Goal: Contribute content: Add original content to the website for others to see

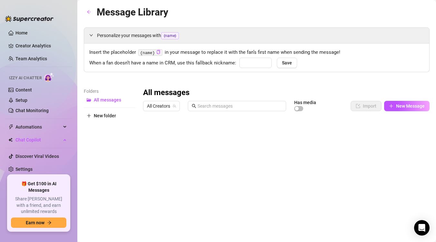
type input "babe"
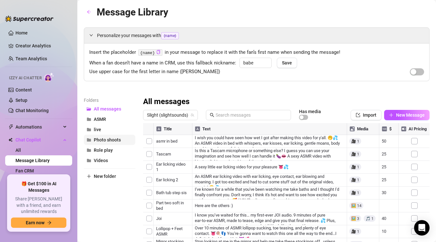
click at [117, 137] on button "Photo shoots" at bounding box center [110, 140] width 52 height 10
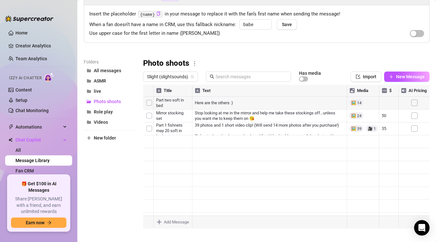
scroll to position [40, 0]
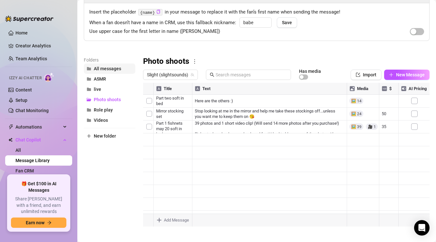
click at [108, 67] on span "All messages" at bounding box center [107, 68] width 27 height 5
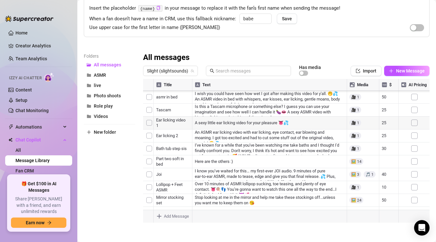
scroll to position [180, 0]
click at [401, 68] on button "New Message" at bounding box center [406, 71] width 45 height 10
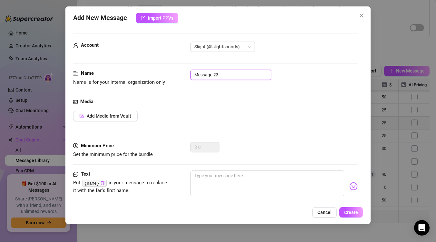
click at [254, 75] on input "Message 23" at bounding box center [230, 75] width 81 height 10
click at [240, 72] on input "Message 23" at bounding box center [230, 75] width 81 height 10
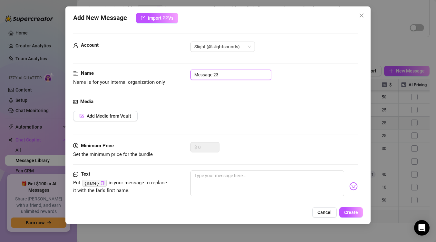
click at [241, 71] on input "Message 23" at bounding box center [230, 75] width 81 height 10
click at [241, 74] on input "Message 23" at bounding box center [230, 75] width 81 height 10
type input "dommy mommy 9/17"
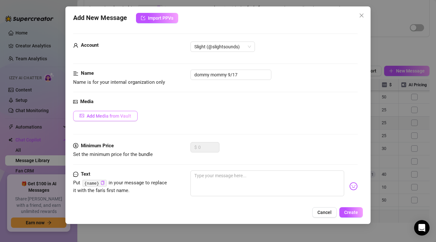
click at [126, 115] on span "Add Media from Vault" at bounding box center [109, 115] width 44 height 5
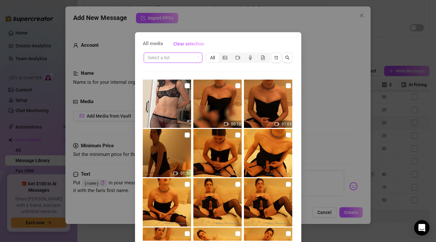
click at [185, 55] on input "search" at bounding box center [170, 58] width 45 height 10
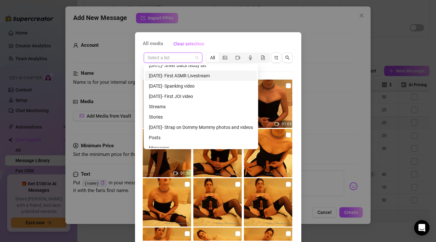
scroll to position [155, 0]
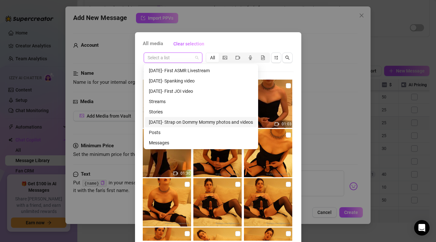
click at [191, 121] on div "[DATE]- Strap on Dommy Mommy photos and videos" at bounding box center [201, 122] width 104 height 7
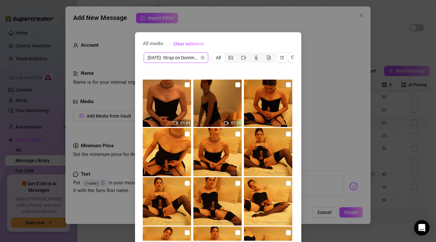
scroll to position [0, 0]
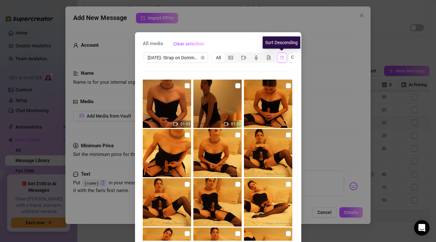
click at [283, 55] on icon "sort-descending" at bounding box center [282, 57] width 5 height 5
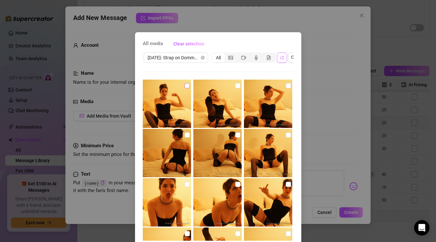
click at [186, 85] on input "checkbox" at bounding box center [187, 85] width 5 height 5
checkbox input "true"
click at [237, 85] on input "checkbox" at bounding box center [237, 85] width 5 height 5
checkbox input "true"
click at [290, 84] on input "checkbox" at bounding box center [288, 85] width 5 height 5
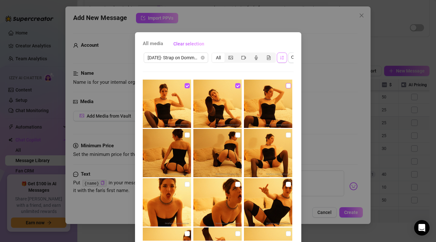
checkbox input "true"
click at [185, 136] on input "checkbox" at bounding box center [187, 134] width 5 height 5
checkbox input "true"
click at [237, 134] on input "checkbox" at bounding box center [237, 134] width 5 height 5
checkbox input "true"
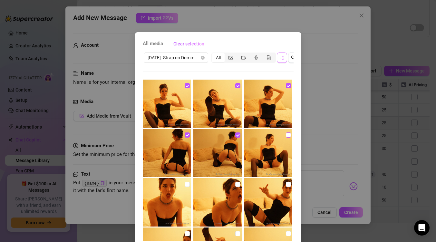
click at [288, 136] on input "checkbox" at bounding box center [288, 134] width 5 height 5
checkbox input "true"
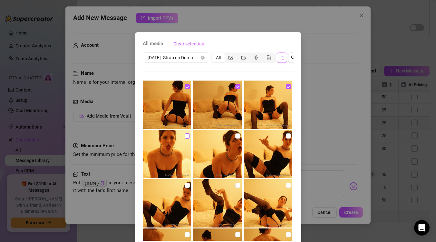
click at [185, 134] on input "checkbox" at bounding box center [187, 135] width 5 height 5
checkbox input "true"
click at [236, 137] on input "checkbox" at bounding box center [237, 135] width 5 height 5
checkbox input "true"
click at [290, 135] on input "checkbox" at bounding box center [288, 135] width 5 height 5
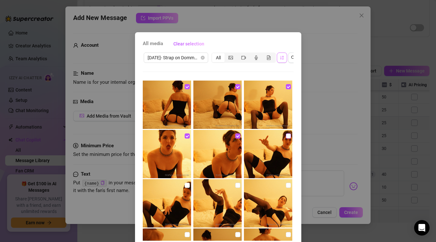
checkbox input "true"
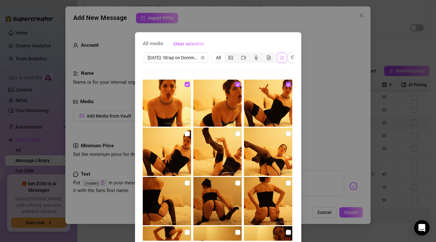
scroll to position [110, 0]
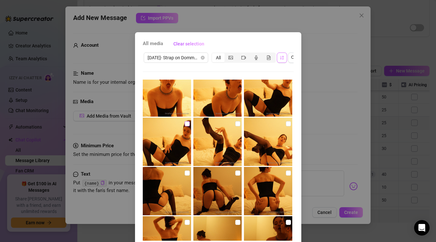
click at [189, 123] on input "checkbox" at bounding box center [187, 123] width 5 height 5
checkbox input "true"
click at [236, 124] on input "checkbox" at bounding box center [237, 123] width 5 height 5
checkbox input "true"
click at [287, 125] on input "checkbox" at bounding box center [288, 123] width 5 height 5
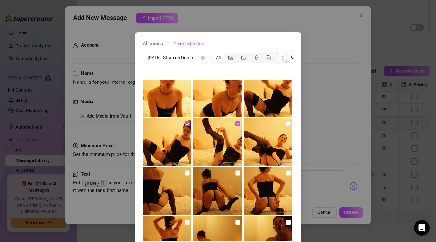
checkbox input "true"
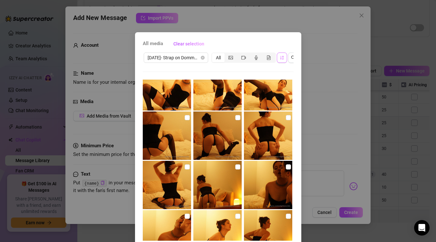
scroll to position [172, 0]
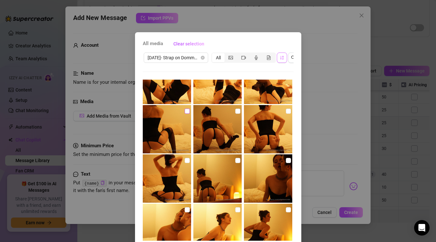
click at [188, 111] on input "checkbox" at bounding box center [187, 111] width 5 height 5
checkbox input "true"
click at [237, 110] on input "checkbox" at bounding box center [237, 111] width 5 height 5
checkbox input "true"
click at [290, 109] on input "checkbox" at bounding box center [288, 111] width 5 height 5
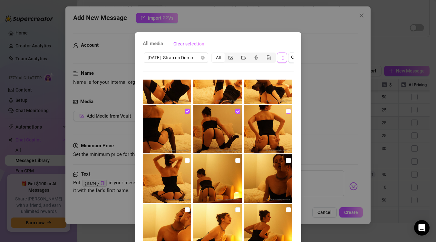
checkbox input "true"
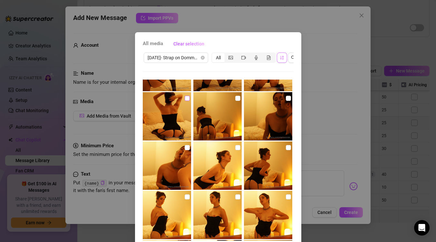
click at [185, 98] on input "checkbox" at bounding box center [187, 98] width 5 height 5
checkbox input "true"
click at [238, 97] on input "checkbox" at bounding box center [237, 98] width 5 height 5
checkbox input "true"
click at [286, 97] on input "checkbox" at bounding box center [288, 98] width 5 height 5
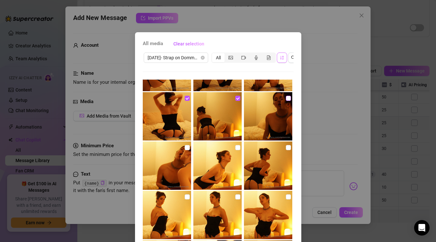
checkbox input "true"
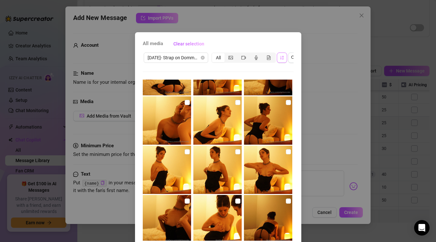
scroll to position [281, 0]
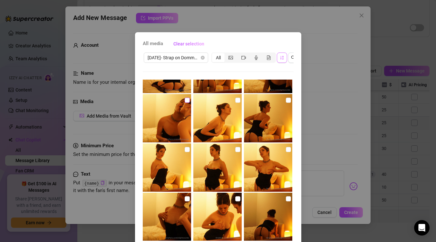
click at [187, 100] on input "checkbox" at bounding box center [187, 100] width 5 height 5
checkbox input "true"
click at [238, 101] on input "checkbox" at bounding box center [237, 100] width 5 height 5
checkbox input "true"
click at [290, 100] on input "checkbox" at bounding box center [288, 100] width 5 height 5
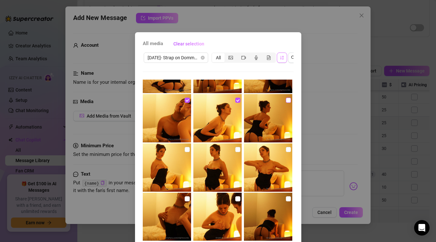
checkbox input "true"
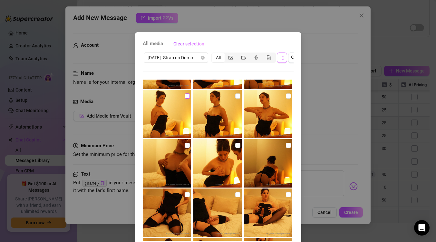
click at [187, 96] on input "checkbox" at bounding box center [187, 95] width 5 height 5
checkbox input "true"
click at [237, 96] on input "checkbox" at bounding box center [237, 95] width 5 height 5
checkbox input "true"
click at [289, 97] on input "checkbox" at bounding box center [288, 95] width 5 height 5
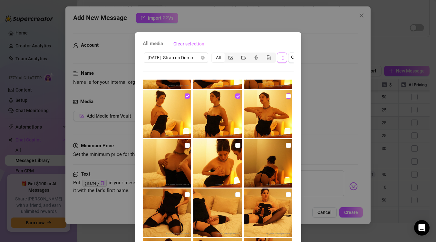
checkbox input "true"
click at [187, 146] on input "checkbox" at bounding box center [187, 145] width 5 height 5
checkbox input "true"
click at [239, 144] on input "checkbox" at bounding box center [237, 145] width 5 height 5
checkbox input "true"
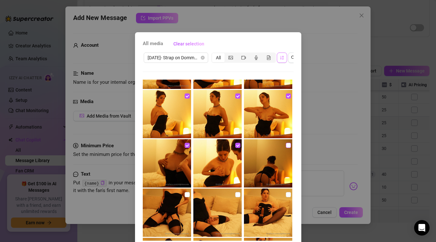
click at [286, 144] on input "checkbox" at bounding box center [288, 145] width 5 height 5
checkbox input "true"
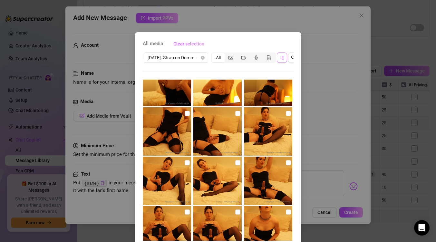
scroll to position [412, 0]
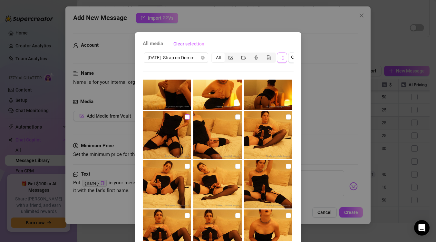
click at [186, 119] on input "checkbox" at bounding box center [187, 116] width 5 height 5
checkbox input "true"
click at [238, 117] on input "checkbox" at bounding box center [237, 116] width 5 height 5
checkbox input "true"
click at [289, 114] on label at bounding box center [288, 116] width 5 height 7
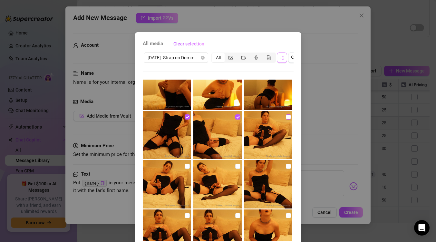
click at [289, 114] on input "checkbox" at bounding box center [288, 116] width 5 height 5
checkbox input "true"
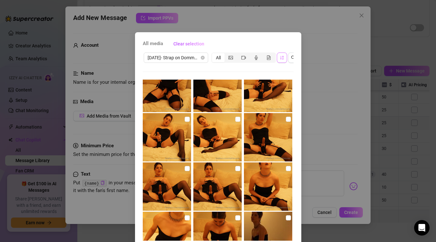
scroll to position [460, 0]
click at [185, 116] on label at bounding box center [187, 118] width 5 height 7
click at [185, 116] on input "checkbox" at bounding box center [187, 118] width 5 height 5
checkbox input "true"
click at [242, 118] on div at bounding box center [218, 137] width 50 height 48
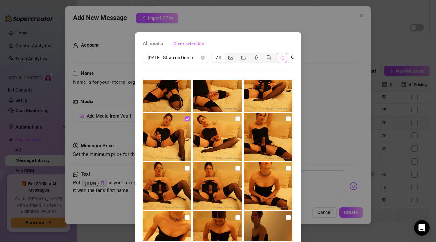
checkbox input "true"
click at [291, 116] on label at bounding box center [288, 118] width 5 height 7
click at [291, 116] on input "checkbox" at bounding box center [288, 118] width 5 height 5
checkbox input "true"
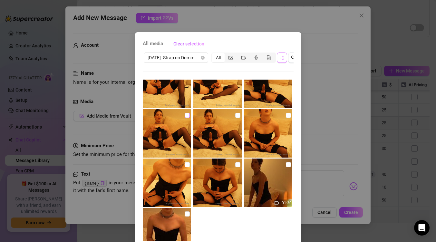
click at [187, 112] on label at bounding box center [187, 115] width 5 height 7
click at [187, 113] on input "checkbox" at bounding box center [187, 115] width 5 height 5
checkbox input "true"
click at [237, 115] on input "checkbox" at bounding box center [237, 115] width 5 height 5
checkbox input "true"
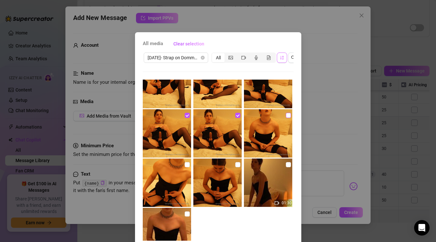
click at [288, 115] on input "checkbox" at bounding box center [288, 115] width 5 height 5
checkbox input "true"
click at [188, 163] on input "checkbox" at bounding box center [187, 164] width 5 height 5
checkbox input "true"
click at [237, 163] on input "checkbox" at bounding box center [237, 164] width 5 height 5
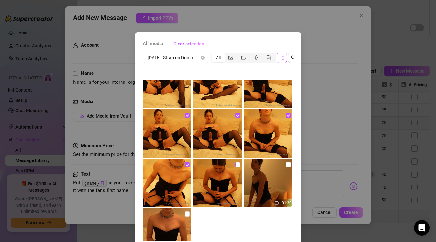
checkbox input "true"
click at [288, 164] on input "checkbox" at bounding box center [288, 164] width 5 height 5
checkbox input "true"
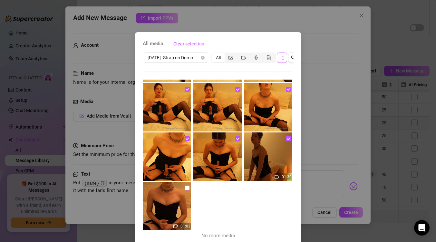
click at [187, 190] on input "checkbox" at bounding box center [187, 187] width 5 height 5
checkbox input "true"
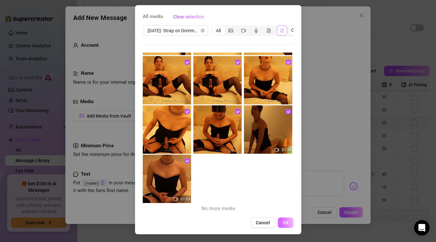
click at [285, 221] on span "OK" at bounding box center [286, 222] width 6 height 5
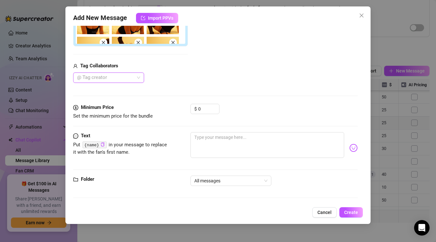
scroll to position [208, 0]
click at [209, 113] on input "0" at bounding box center [208, 109] width 21 height 10
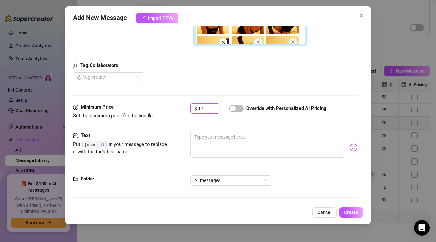
type input "17"
click at [213, 131] on div "Minimum Price Set the minimum price for the bundle $ 17 Override with Personali…" at bounding box center [215, 117] width 284 height 28
click at [213, 141] on textarea at bounding box center [267, 145] width 154 height 26
paste textarea "❤️‍🔥 Do you want mommy to take care of you? I'm firm but loving, I promise. ❤️‍…"
type textarea "❤️‍🔥 Do you want mommy to take care of you? I'm firm but loving, I promise. ❤️‍…"
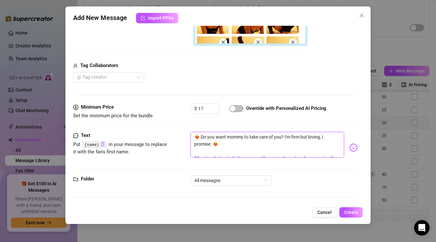
type textarea "❤️‍🔥 Do you want mommy to take care of you? I'm firm but loving, I promise. ❤️‍…"
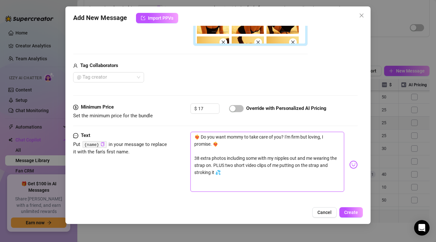
scroll to position [195, 0]
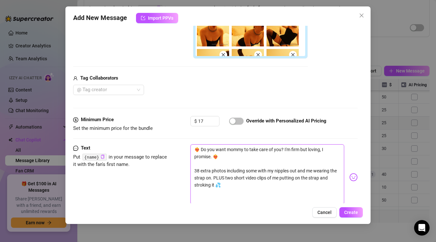
type textarea "❤️‍🔥 Do you want mommy to take care of you? I'm firm but loving, I promise. ❤️‍…"
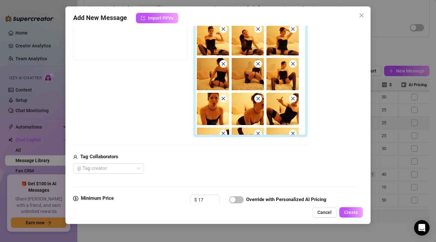
scroll to position [228, 0]
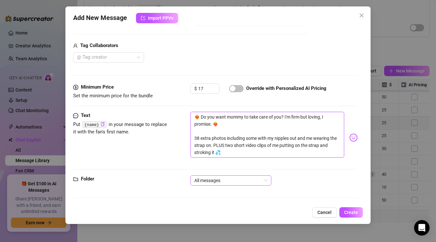
click at [264, 180] on span "All messages" at bounding box center [230, 181] width 73 height 10
type textarea "❤️‍🔥 Do you want mommy to take care of you? I'm firm but loving, I promise. ❤️‍…"
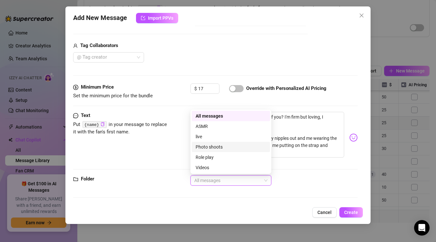
click at [235, 145] on div "Photo shoots" at bounding box center [231, 146] width 71 height 7
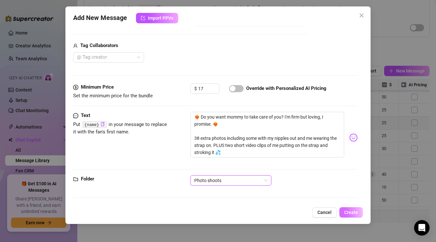
click at [354, 212] on span "Create" at bounding box center [351, 212] width 14 height 5
